Goal: Task Accomplishment & Management: Use online tool/utility

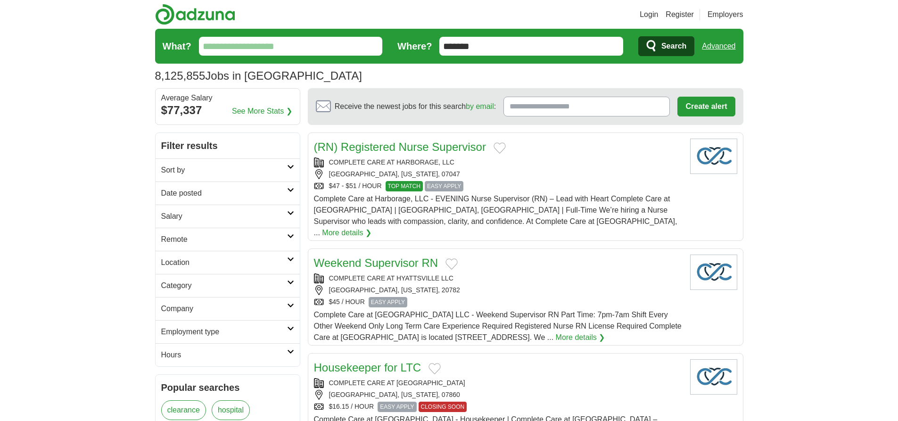
type input "*******"
click at [718, 46] on link "Advanced" at bounding box center [718, 46] width 33 height 19
